Goal: Information Seeking & Learning: Learn about a topic

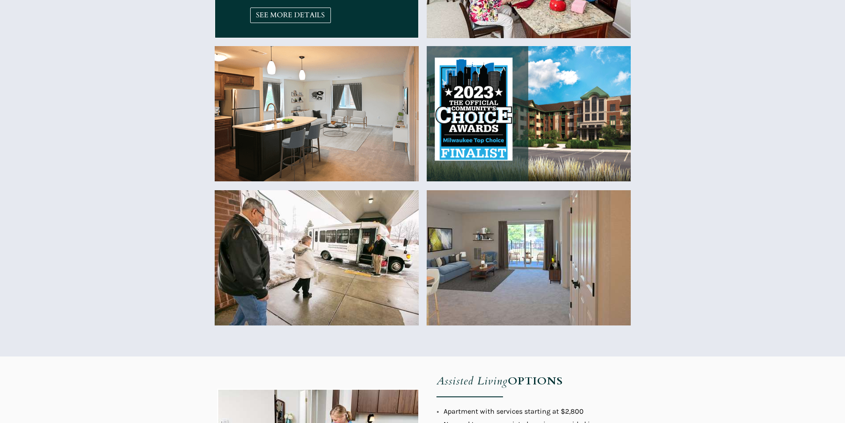
scroll to position [444, 0]
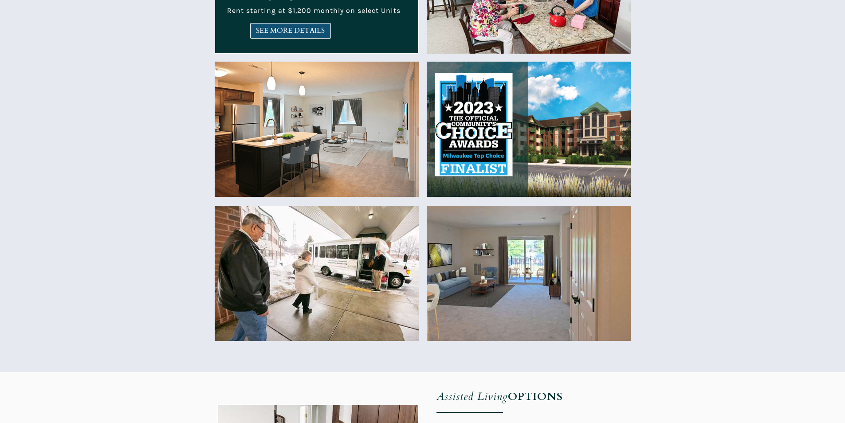
click at [309, 34] on span "SEE MORE DETAILS" at bounding box center [291, 31] width 80 height 8
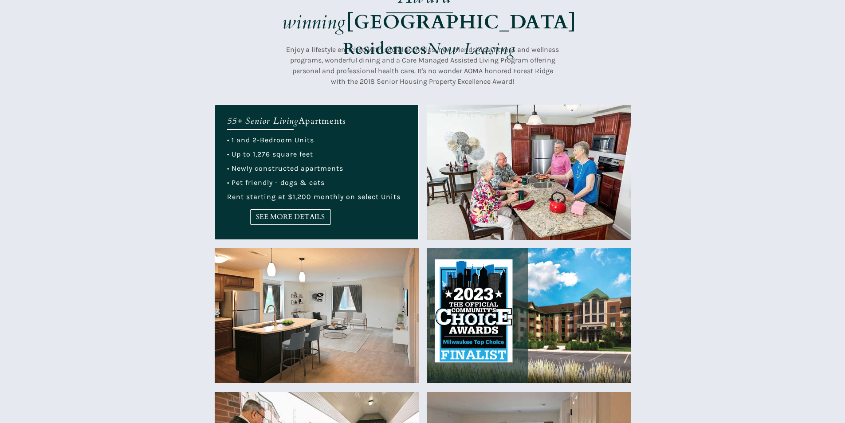
scroll to position [89, 0]
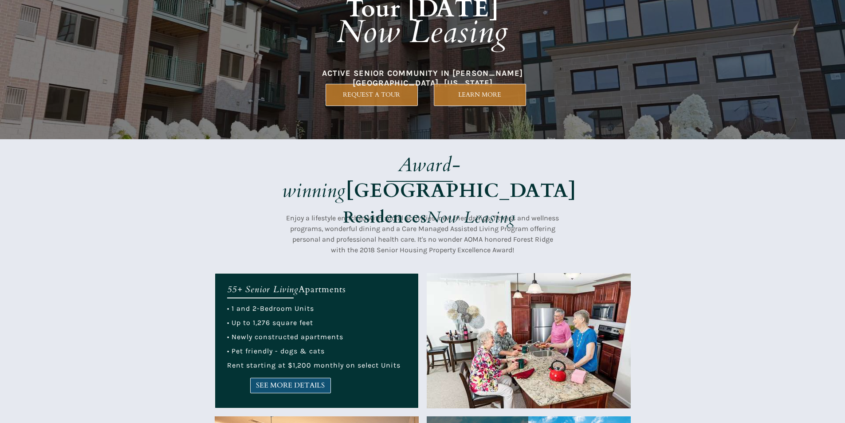
click at [254, 384] on span "SEE MORE DETAILS" at bounding box center [291, 386] width 80 height 8
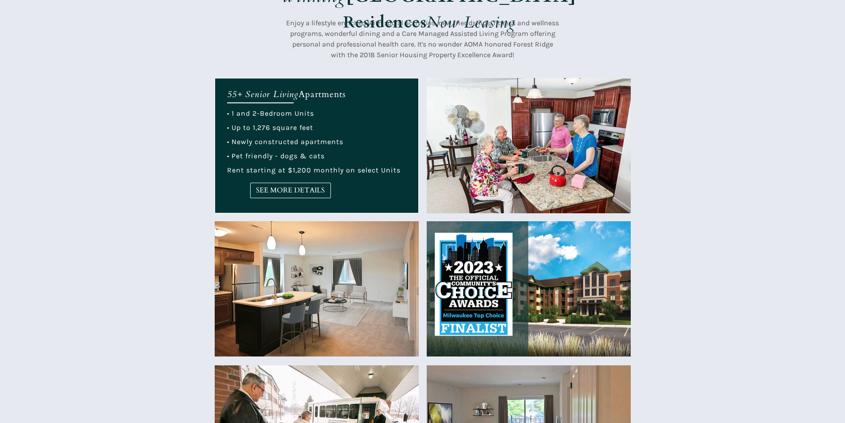
scroll to position [311, 0]
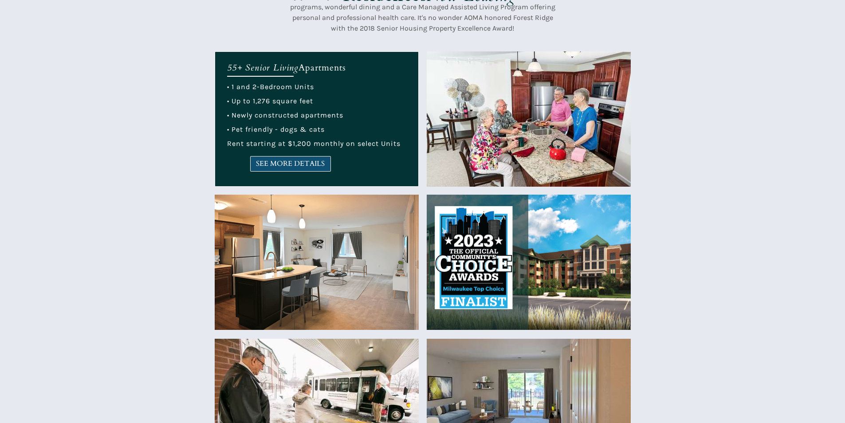
click at [288, 163] on span "SEE MORE DETAILS" at bounding box center [291, 164] width 80 height 8
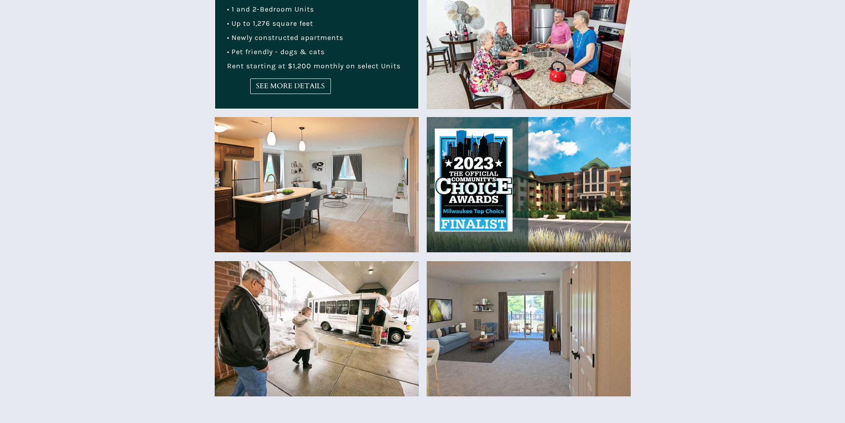
scroll to position [355, 0]
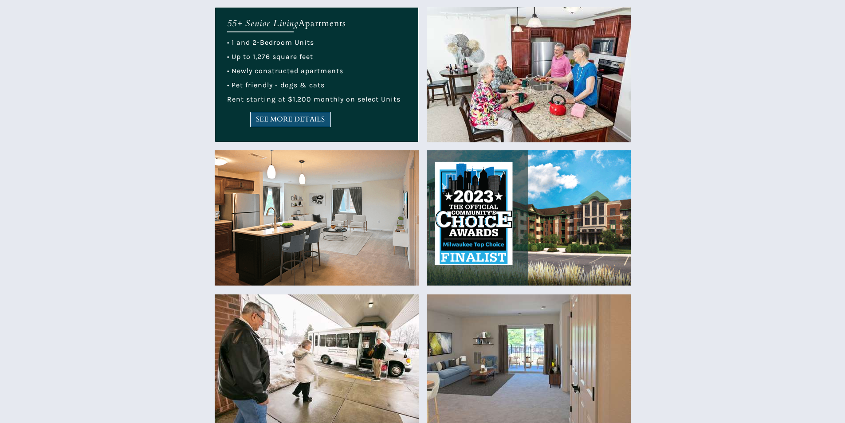
click at [326, 124] on link "SEE MORE DETAILS" at bounding box center [290, 120] width 81 height 16
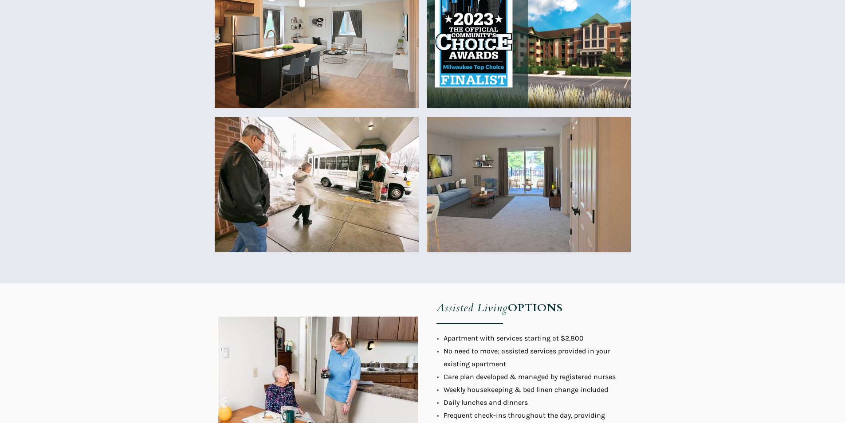
scroll to position [444, 0]
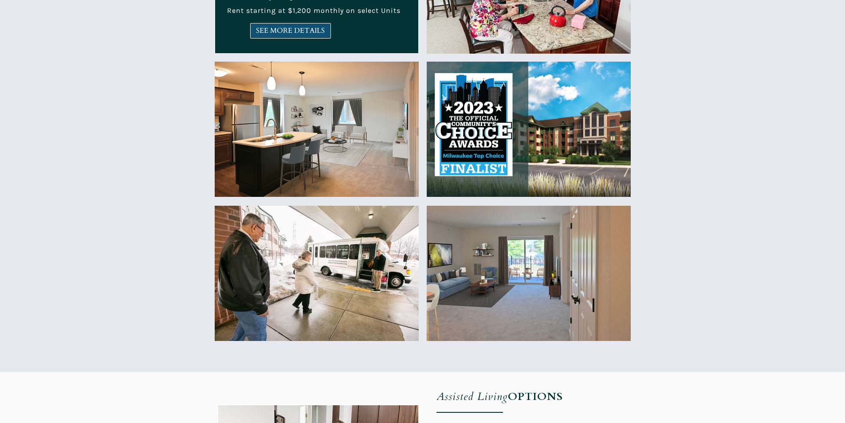
click at [265, 27] on span "SEE MORE DETAILS" at bounding box center [291, 31] width 80 height 8
